Goal: Transaction & Acquisition: Subscribe to service/newsletter

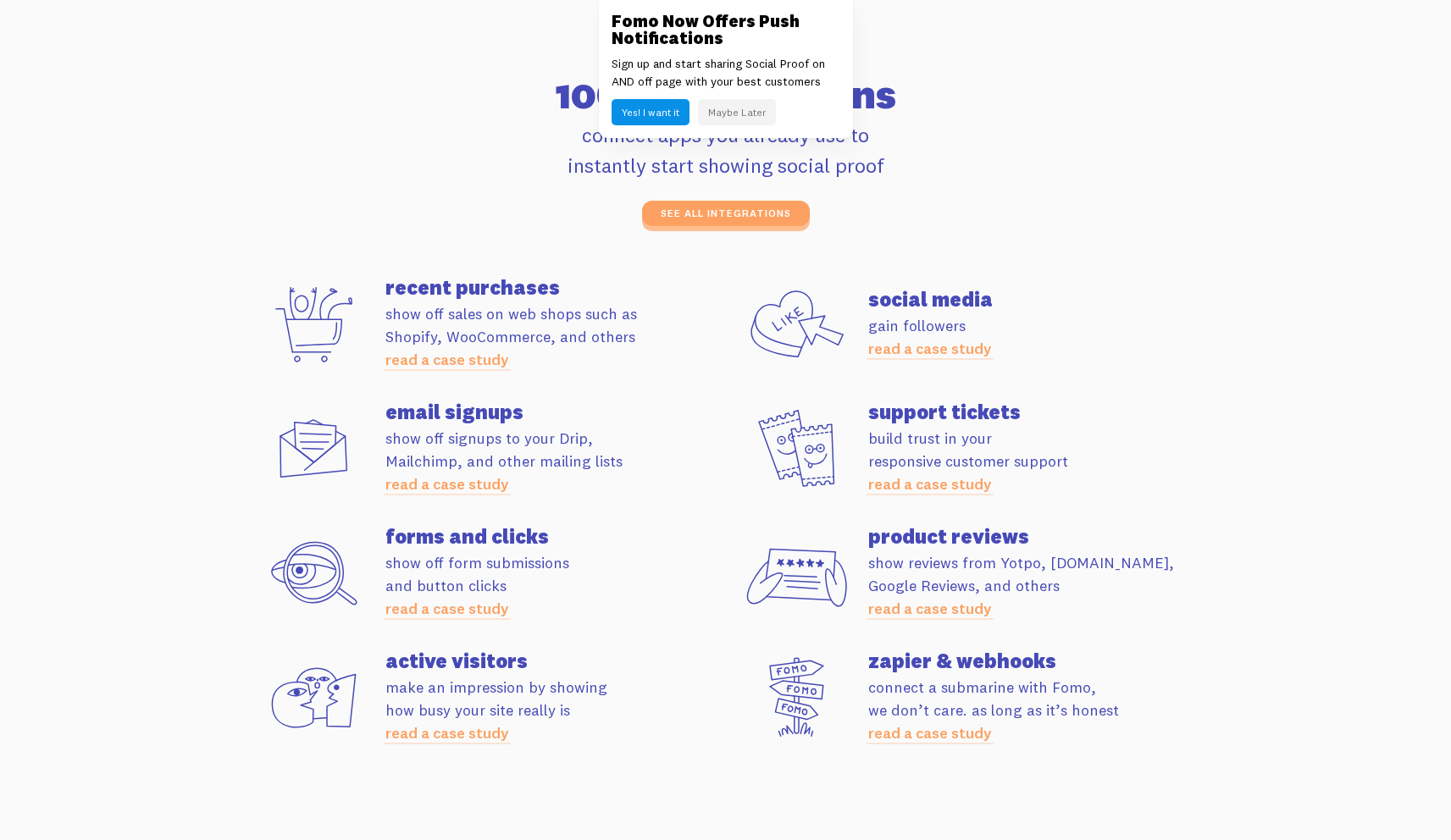
scroll to position [4571, 0]
click at [742, 110] on button "Maybe Later" at bounding box center [737, 112] width 78 height 26
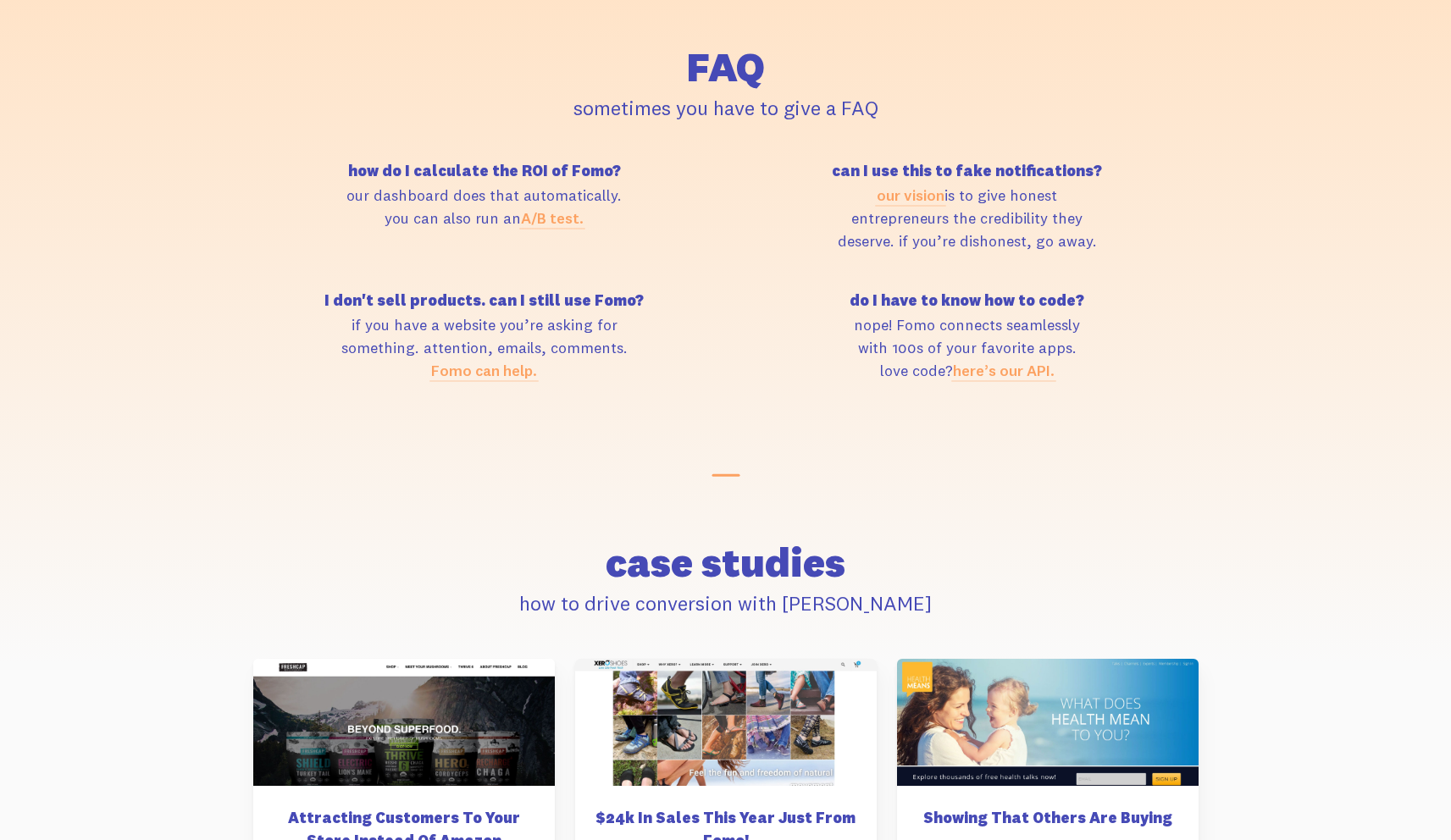
scroll to position [6487, 0]
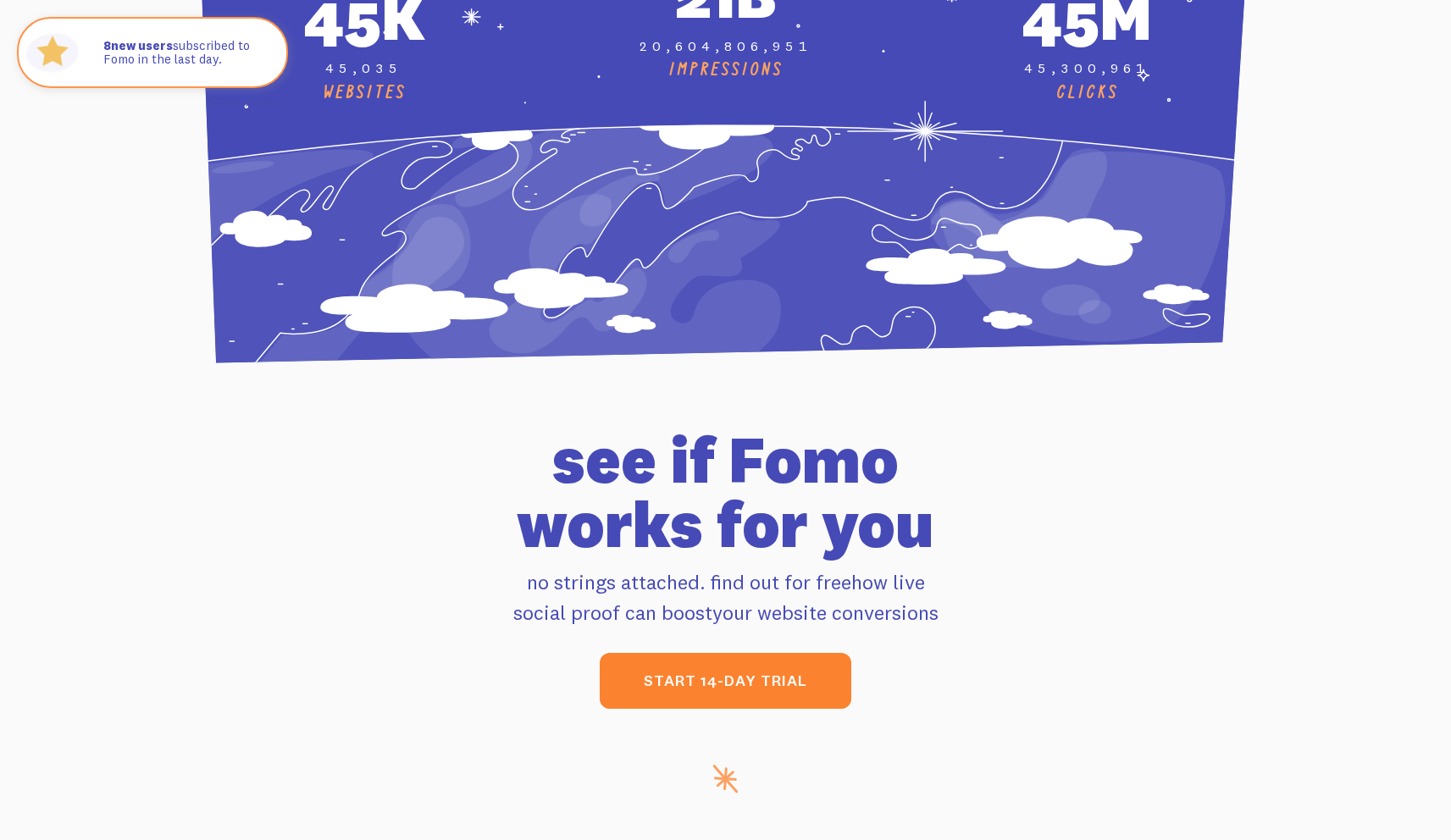
click at [776, 672] on link "start 14-day trial" at bounding box center [725, 681] width 251 height 56
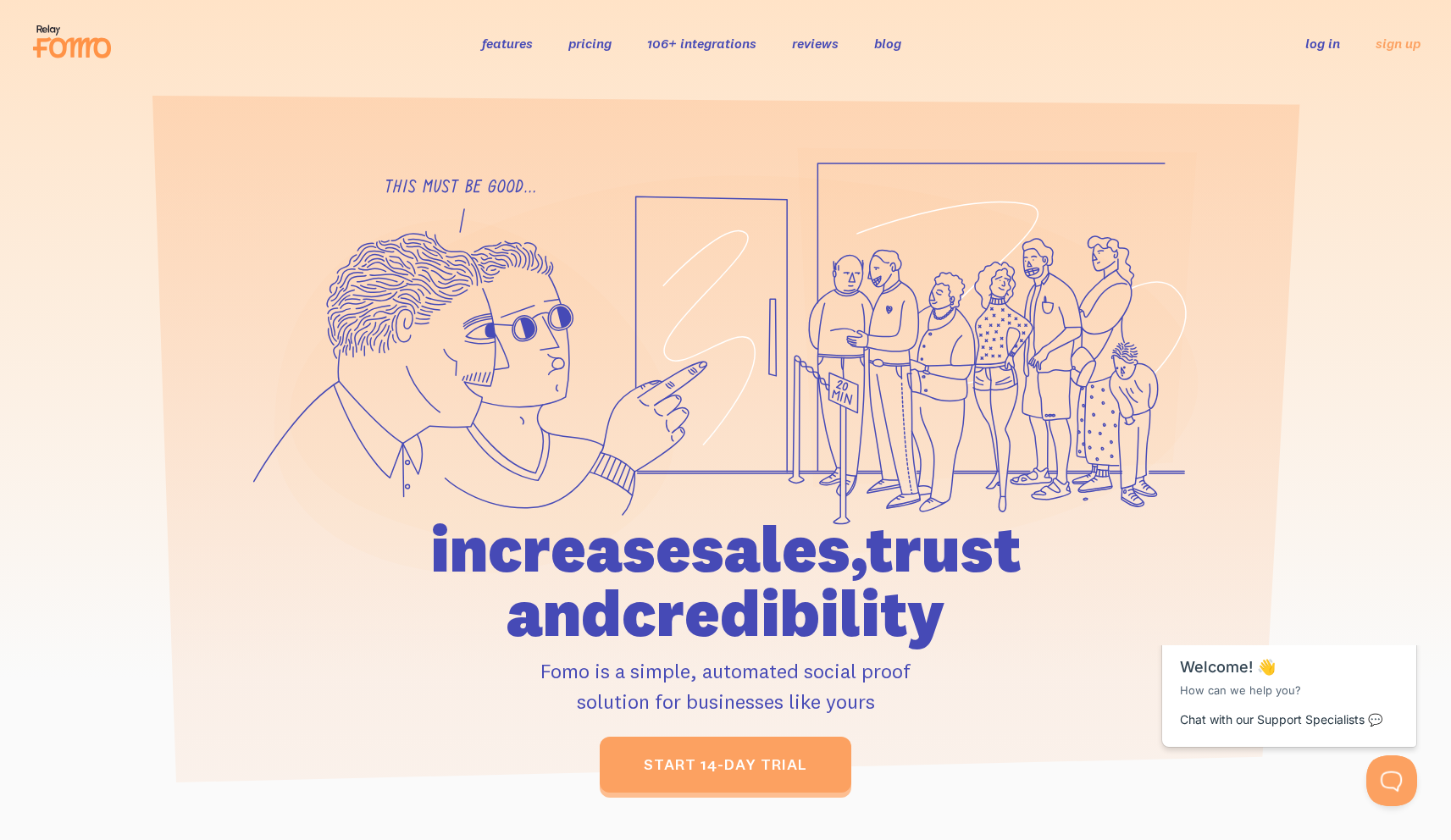
scroll to position [0, 0]
drag, startPoint x: 389, startPoint y: 551, endPoint x: 938, endPoint y: 618, distance: 553.1
click at [938, 618] on h1 "increase sales, trust and credibility" at bounding box center [726, 581] width 784 height 129
click at [600, 44] on link "pricing" at bounding box center [590, 43] width 43 height 17
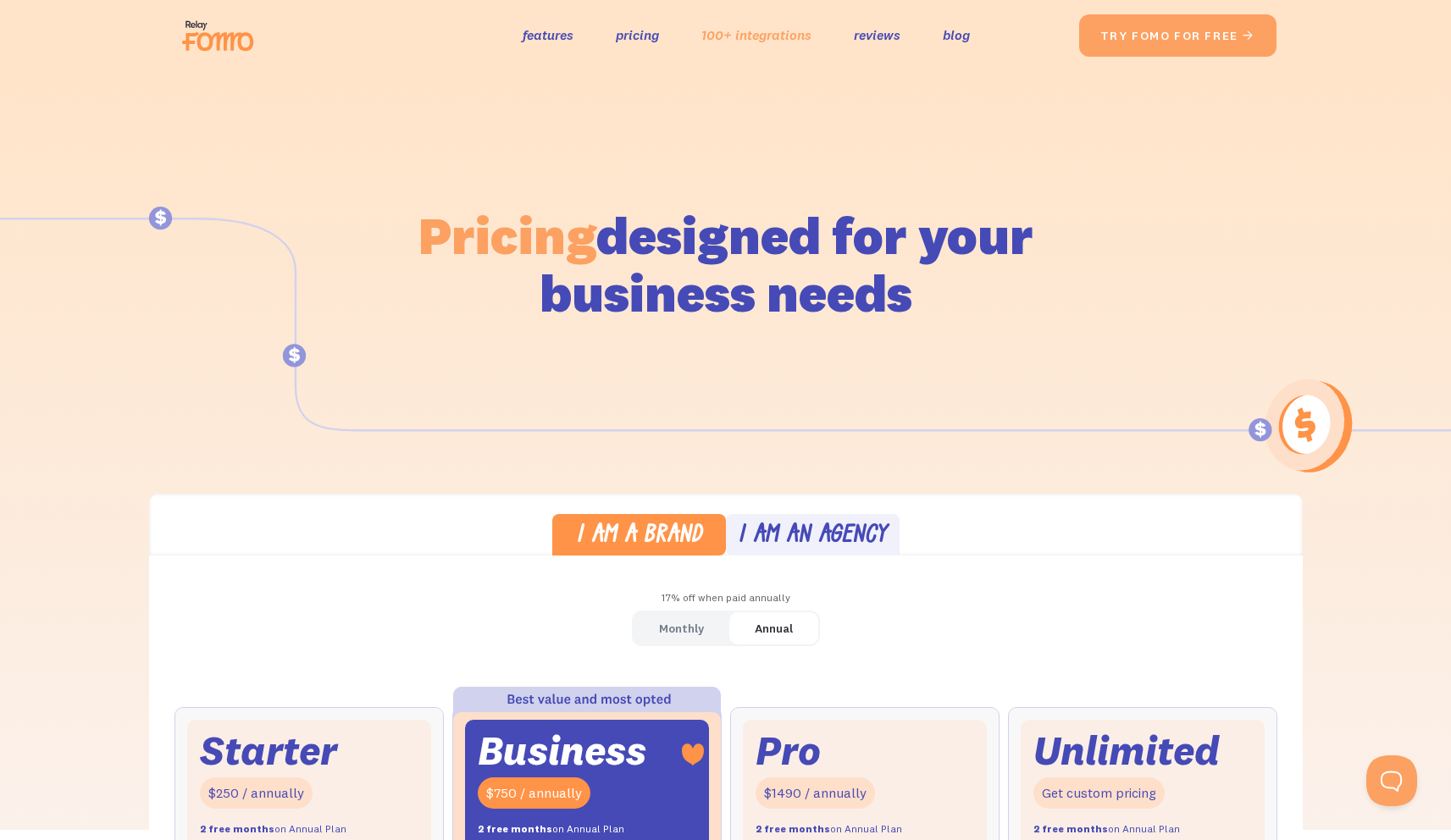
click at [737, 34] on link "100+ integrations" at bounding box center [757, 35] width 110 height 25
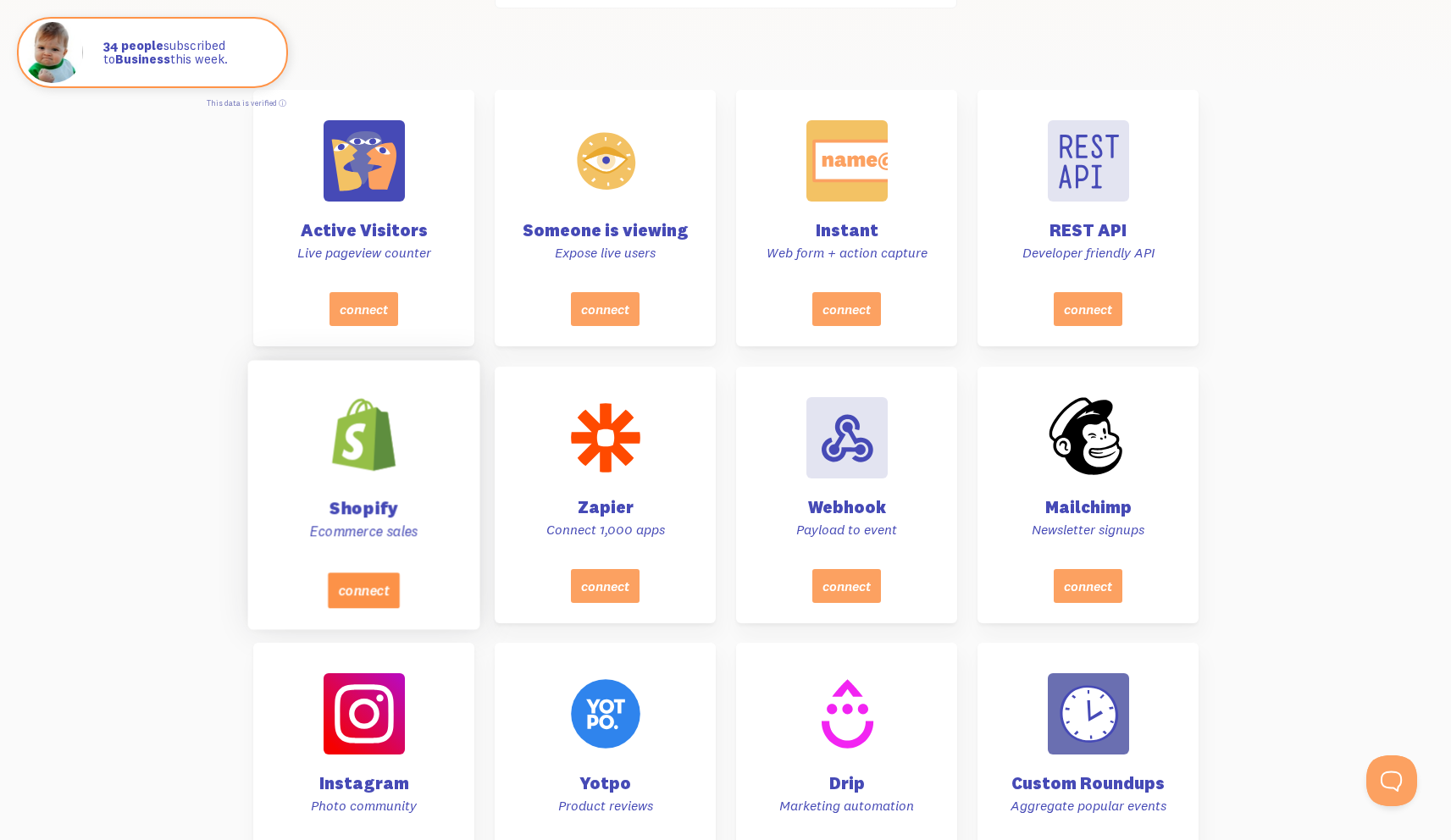
click at [385, 582] on button "connect" at bounding box center [363, 590] width 72 height 36
